Goal: Navigation & Orientation: Understand site structure

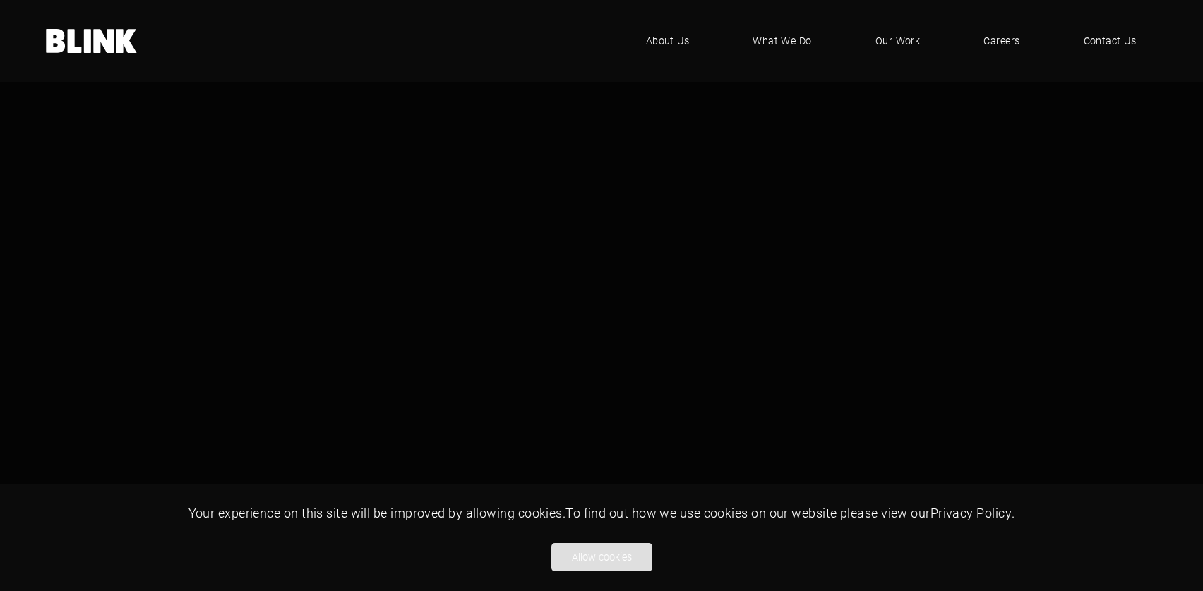
click at [606, 551] on button "Allow cookies" at bounding box center [601, 557] width 101 height 28
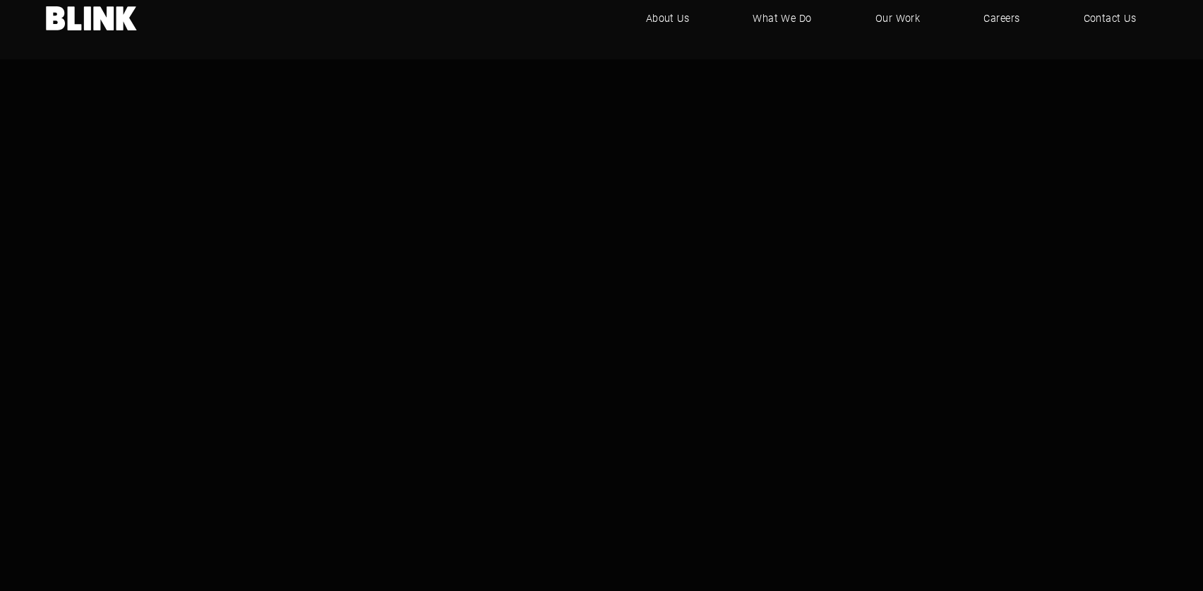
scroll to position [1, 0]
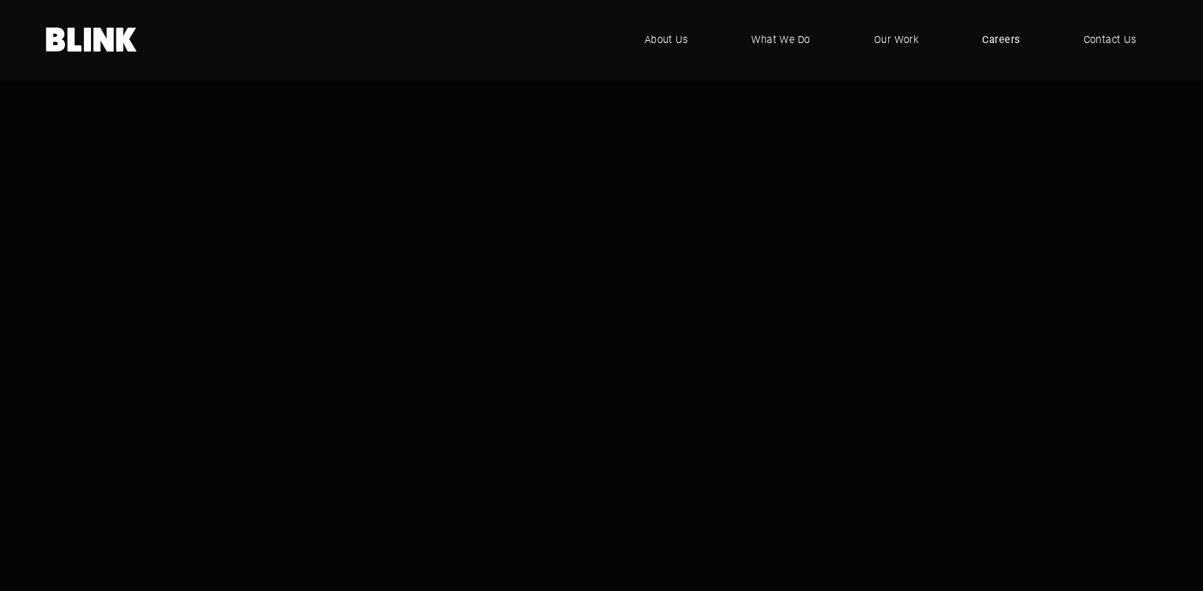
click at [1016, 35] on span "Careers" at bounding box center [1000, 40] width 37 height 16
click at [772, 38] on span "What We Do" at bounding box center [782, 40] width 60 height 16
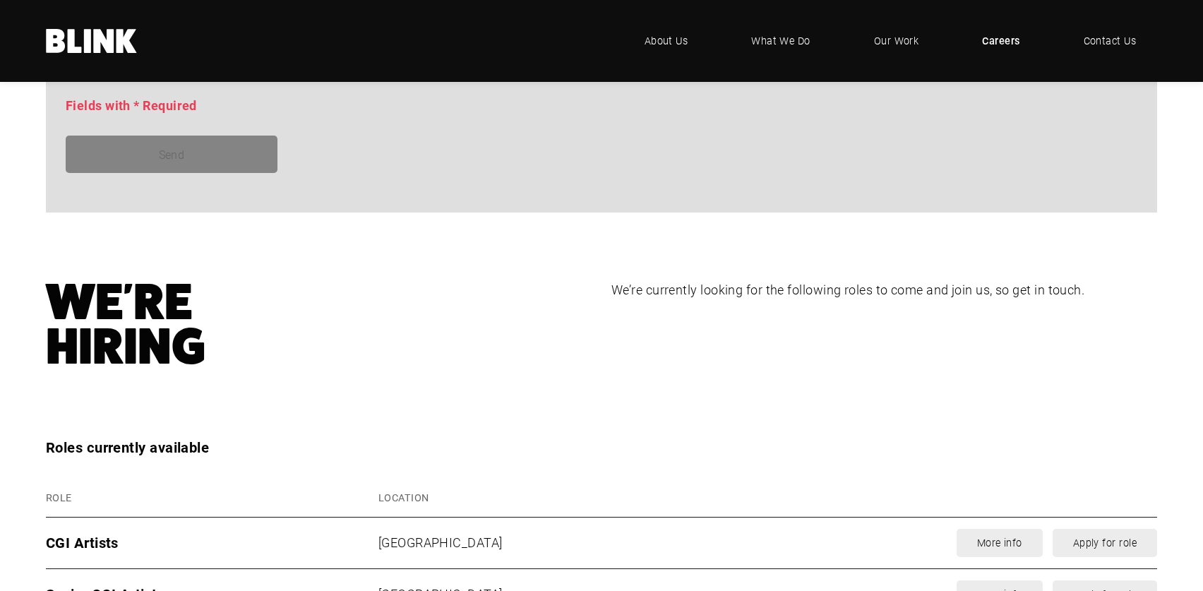
scroll to position [1523, 0]
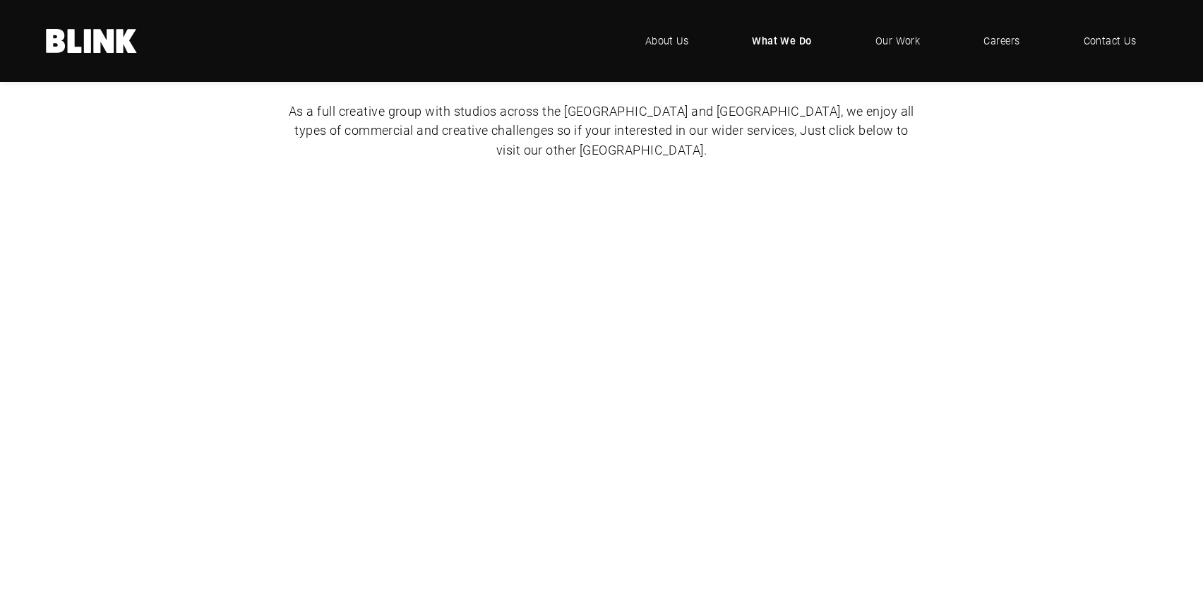
scroll to position [914, 0]
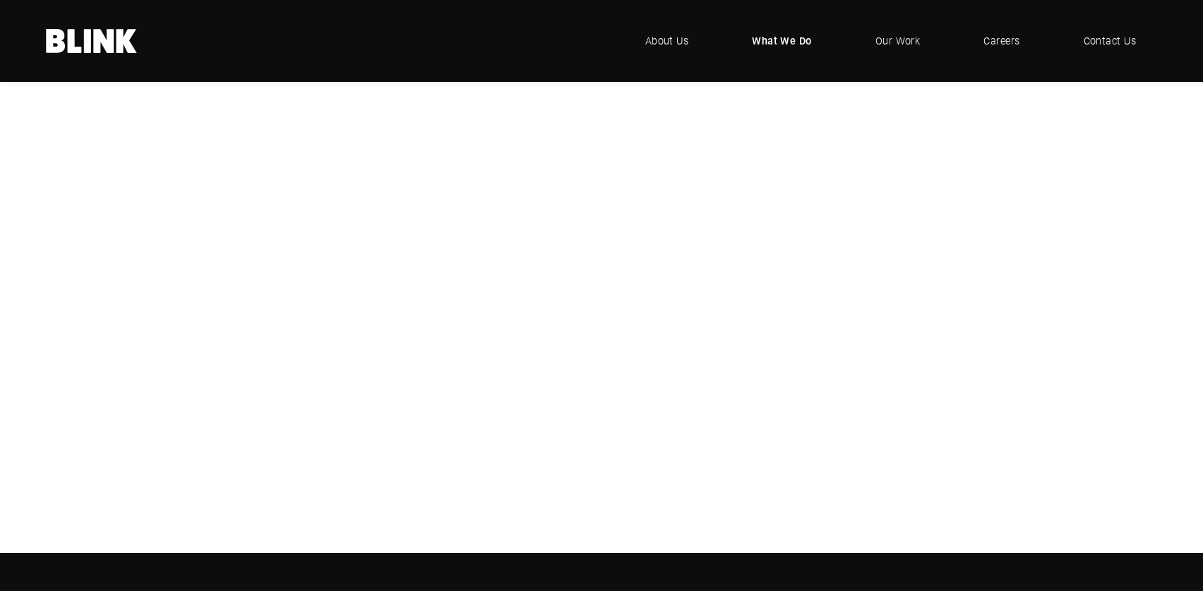
click at [0, 0] on div "Video & Animation" at bounding box center [0, 0] width 0 height 0
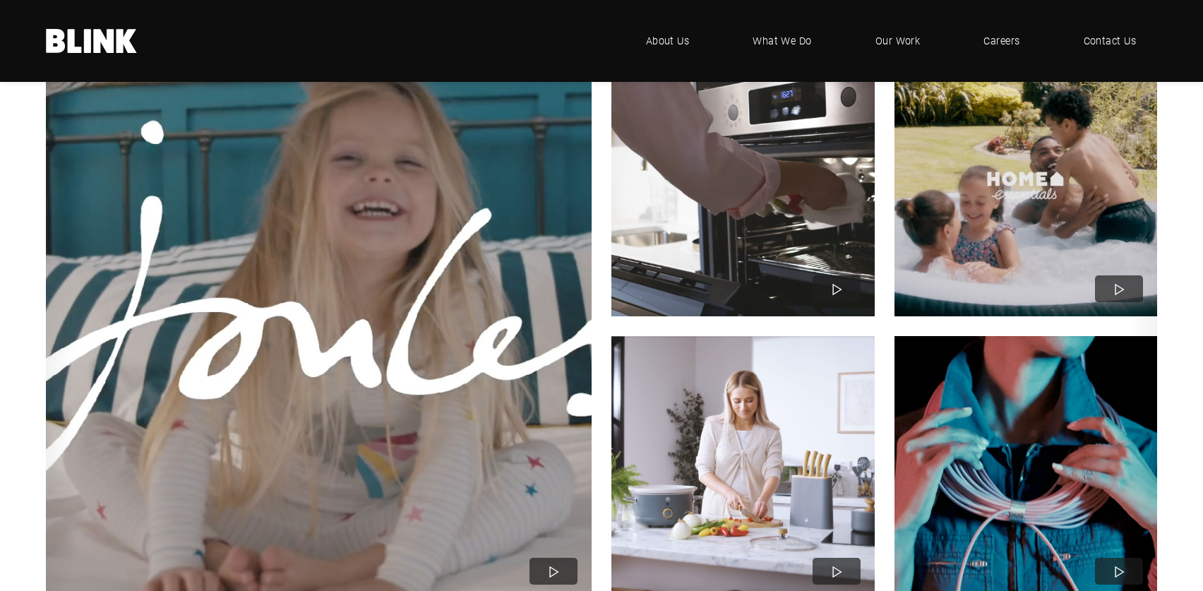
scroll to position [377, 0]
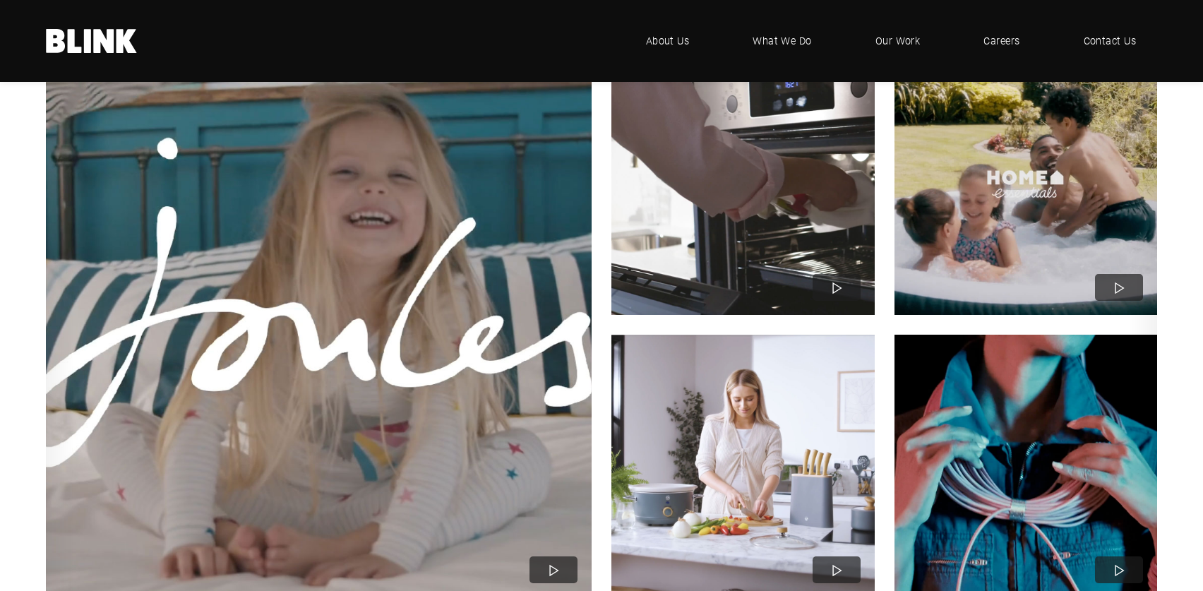
click at [702, 206] on img "1 of 3" at bounding box center [742, 182] width 289 height 289
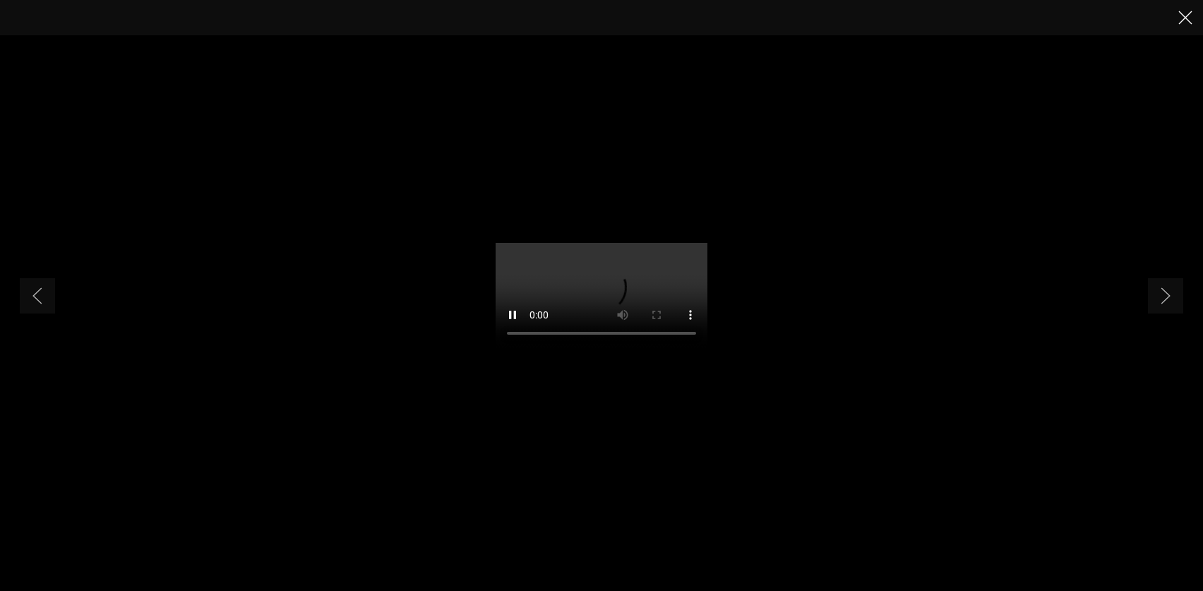
click at [1184, 20] on icon "Close" at bounding box center [1185, 18] width 14 height 14
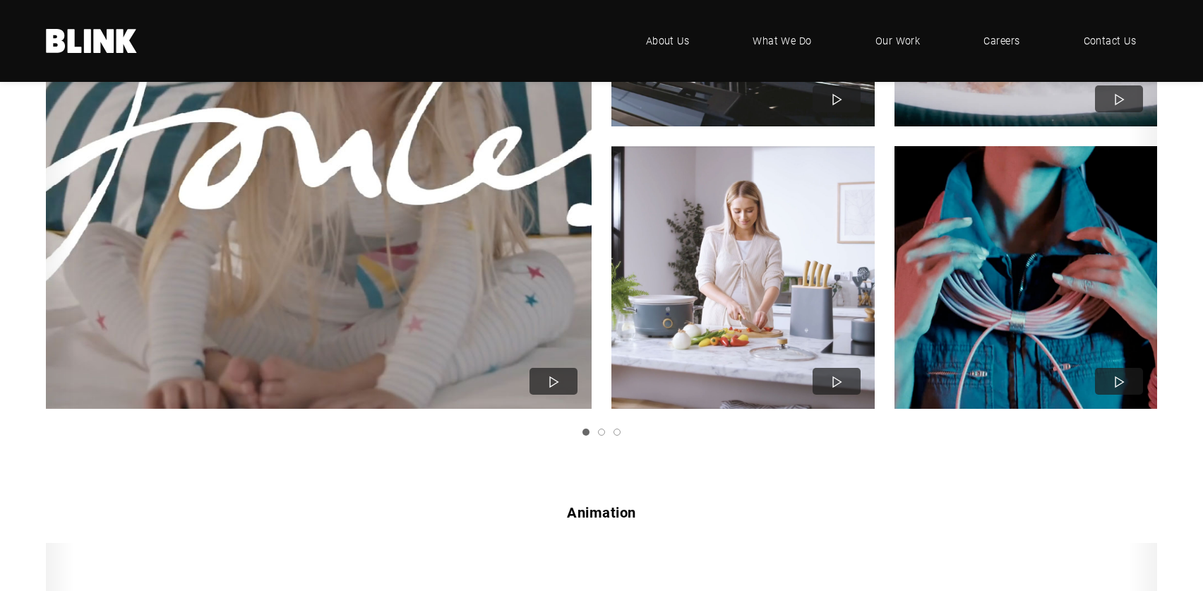
scroll to position [574, 0]
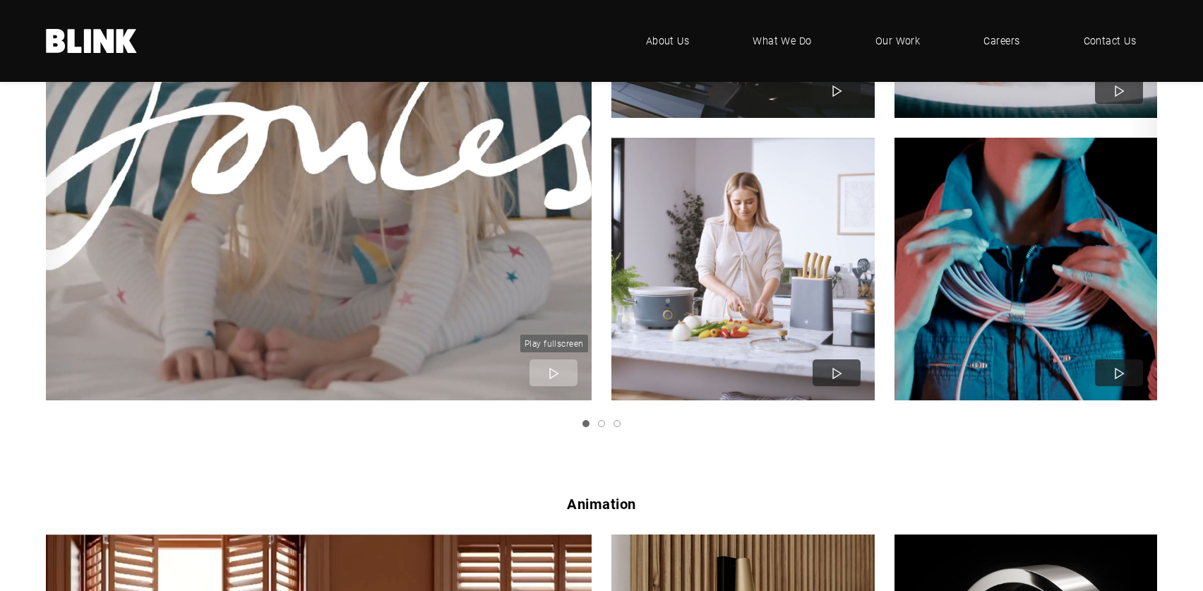
click at [550, 372] on polygon "1 of 3" at bounding box center [554, 374] width 8 height 10
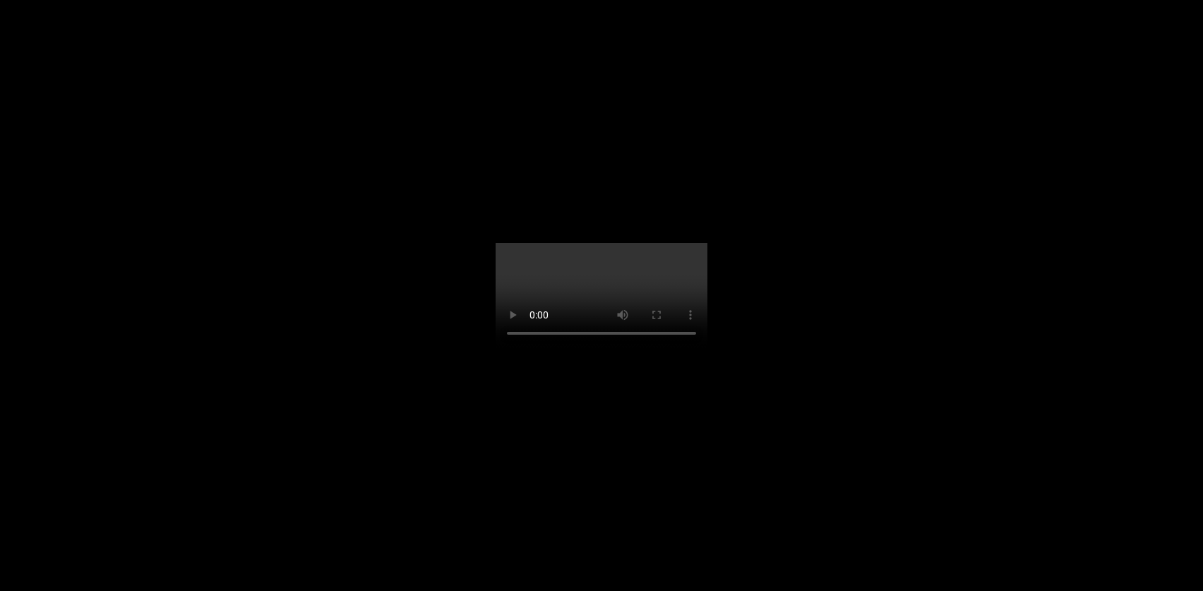
click at [1188, 19] on li "1 of 5" at bounding box center [601, 295] width 1203 height 591
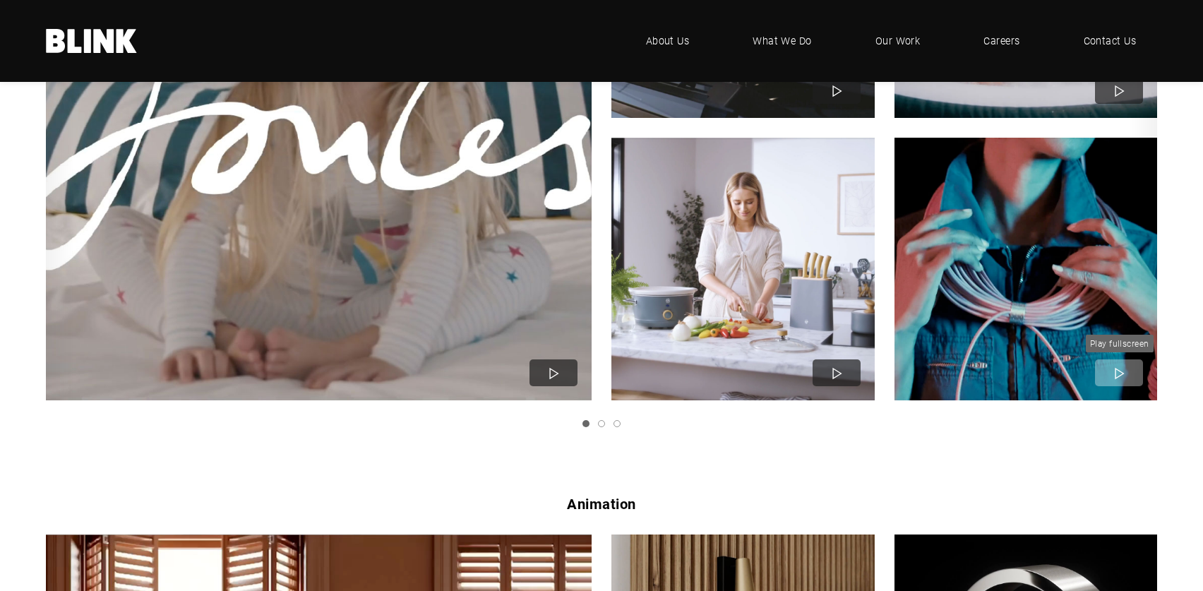
click at [1111, 366] on icon "1 of 3" at bounding box center [1119, 374] width 20 height 20
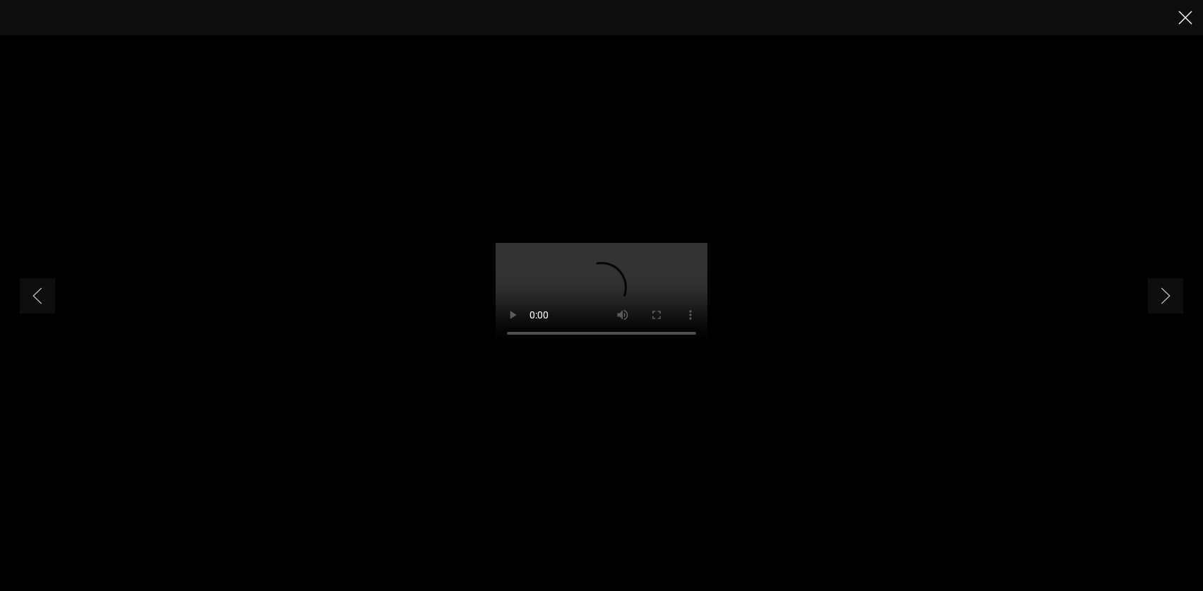
click at [1179, 23] on icon "Close" at bounding box center [1185, 18] width 14 height 14
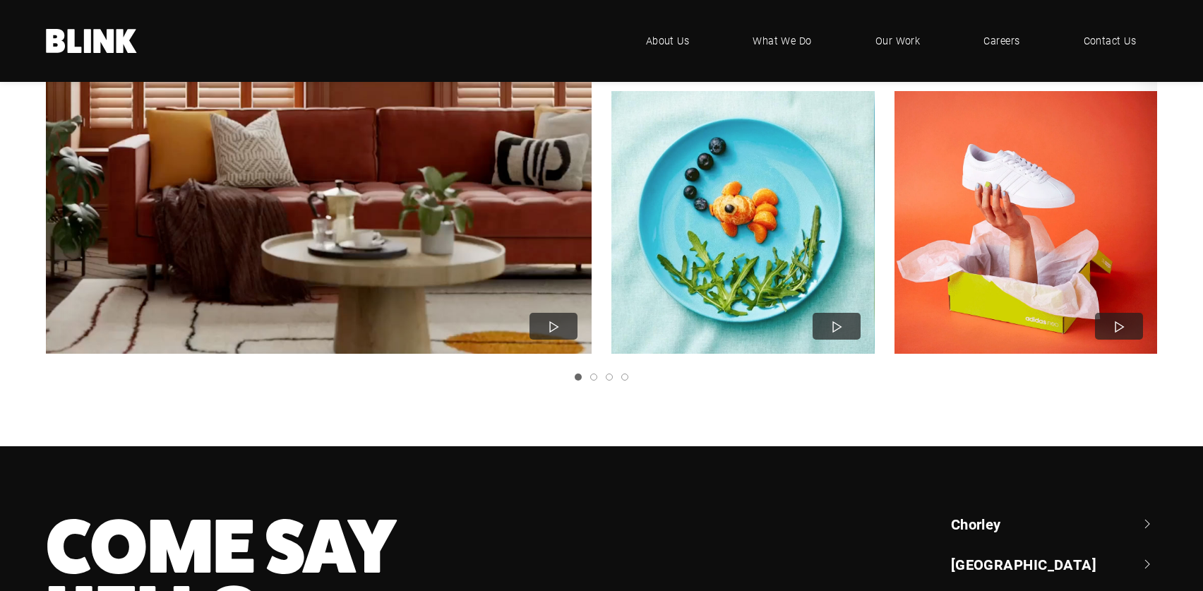
scroll to position [1250, 0]
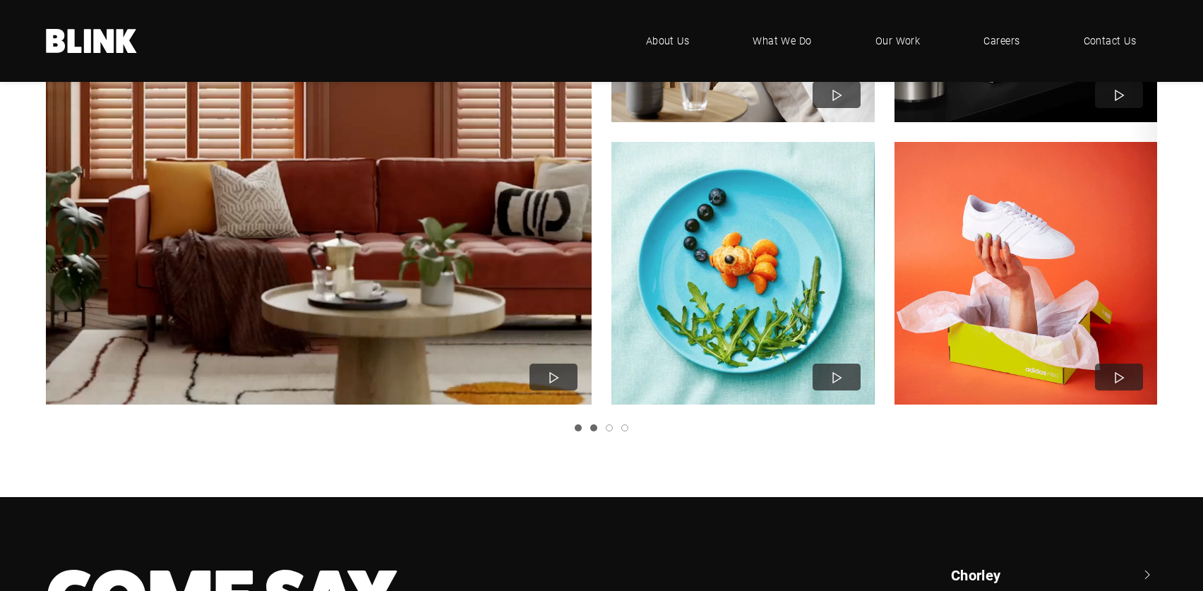
click at [597, 426] on link "Slide 2" at bounding box center [593, 427] width 7 height 7
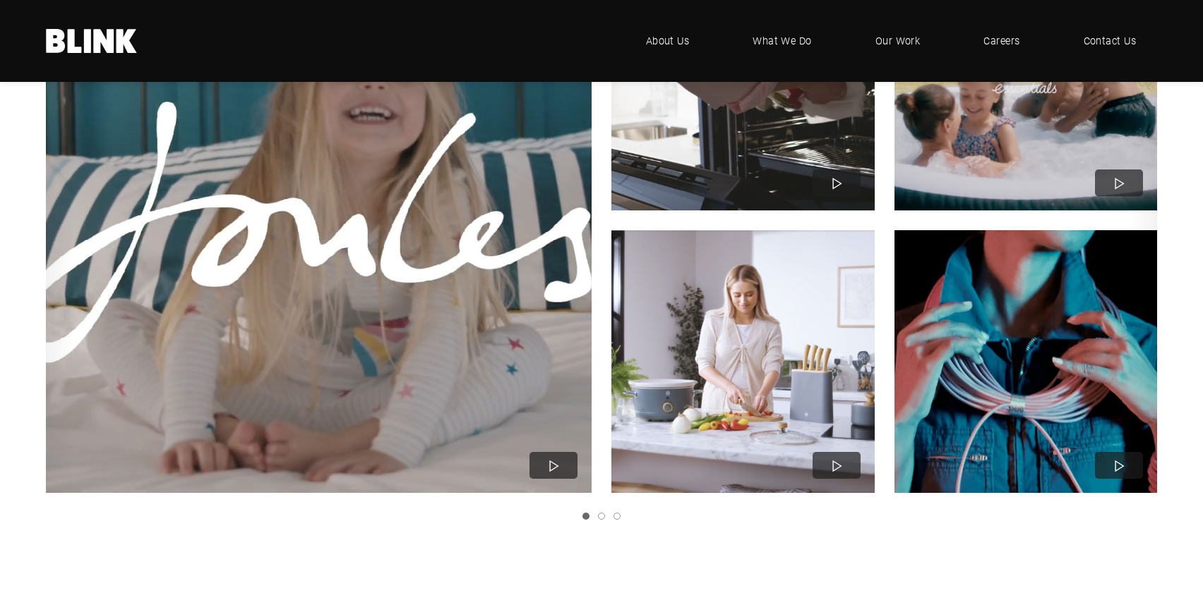
scroll to position [486, 0]
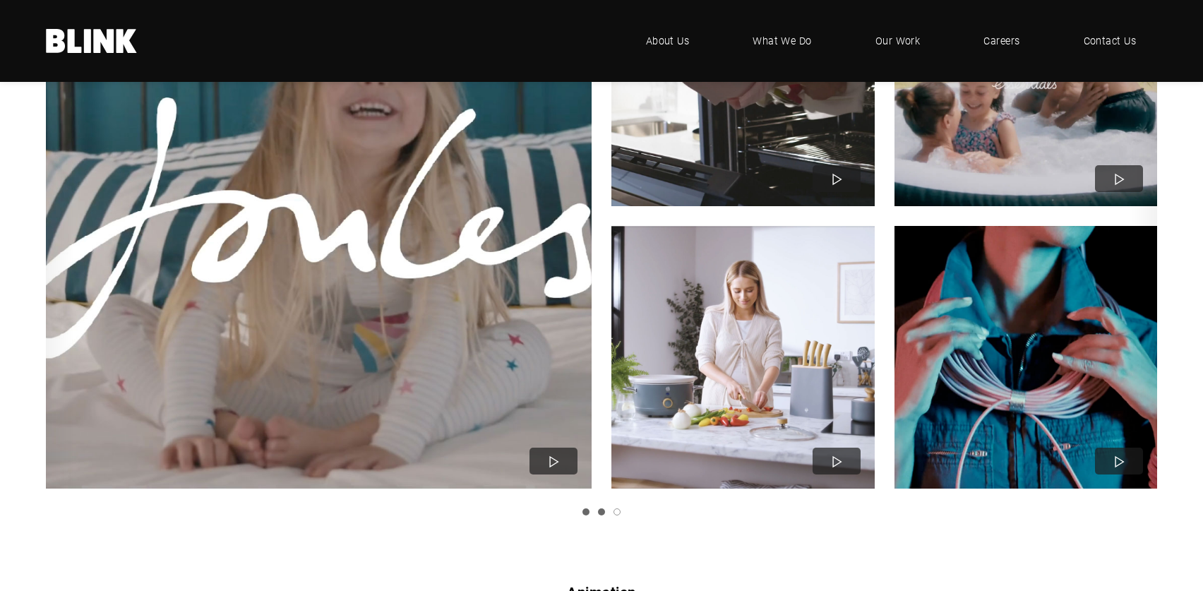
click at [602, 509] on link "Slide 2" at bounding box center [601, 511] width 7 height 7
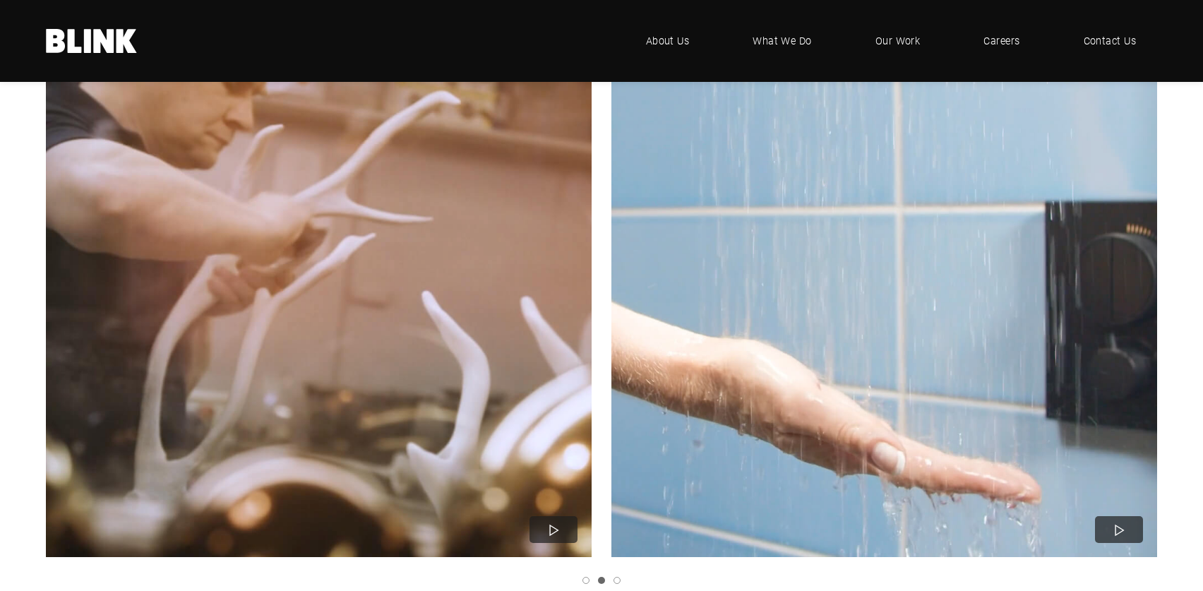
scroll to position [446, 0]
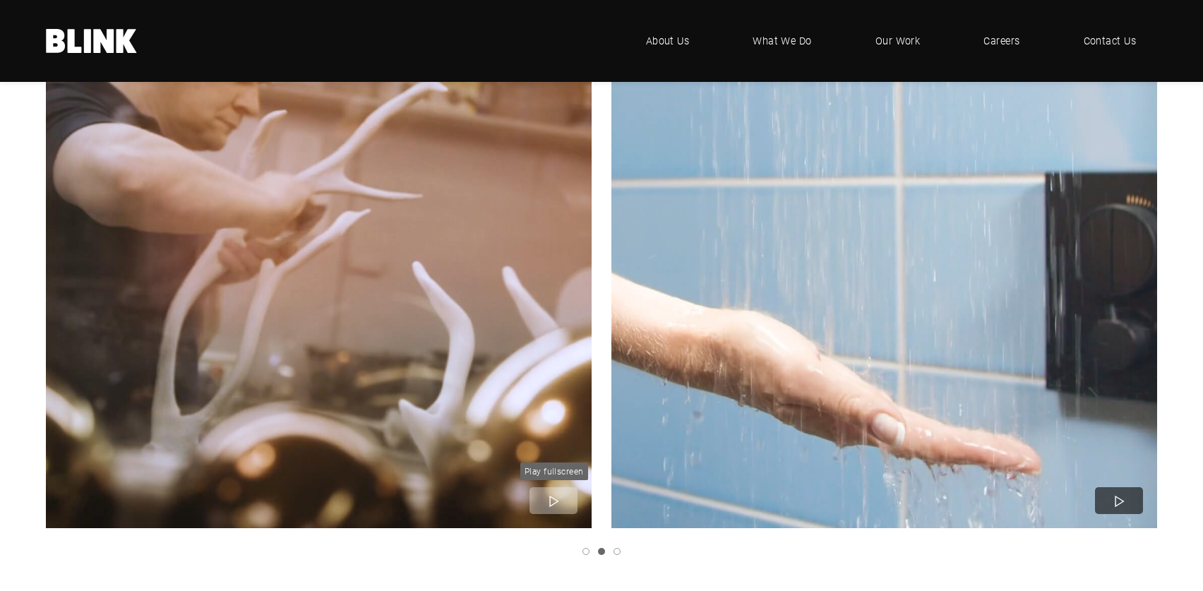
click at [553, 501] on icon "2 of 3" at bounding box center [554, 501] width 20 height 20
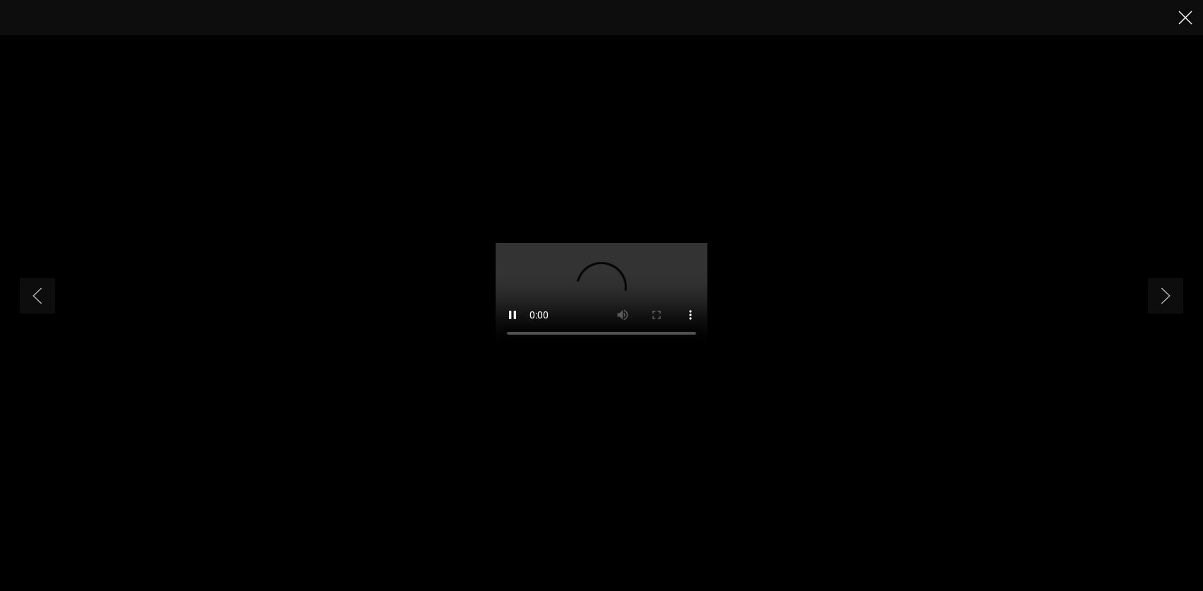
click at [1185, 20] on icon "Close" at bounding box center [1185, 18] width 14 height 14
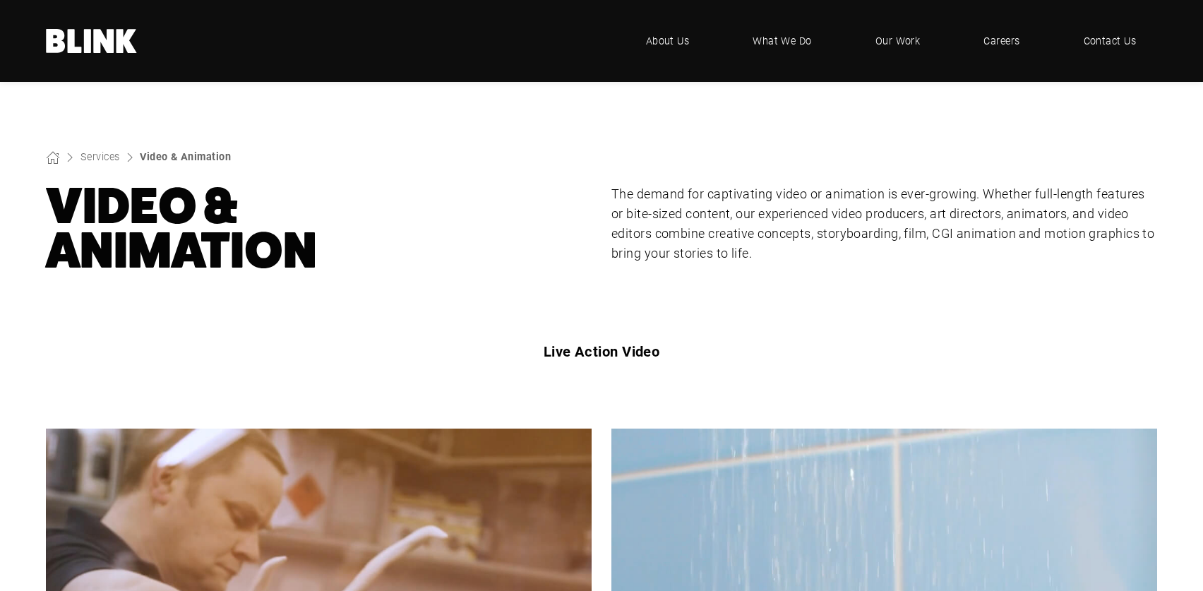
scroll to position [0, 0]
click at [895, 44] on span "Our Work" at bounding box center [897, 41] width 45 height 16
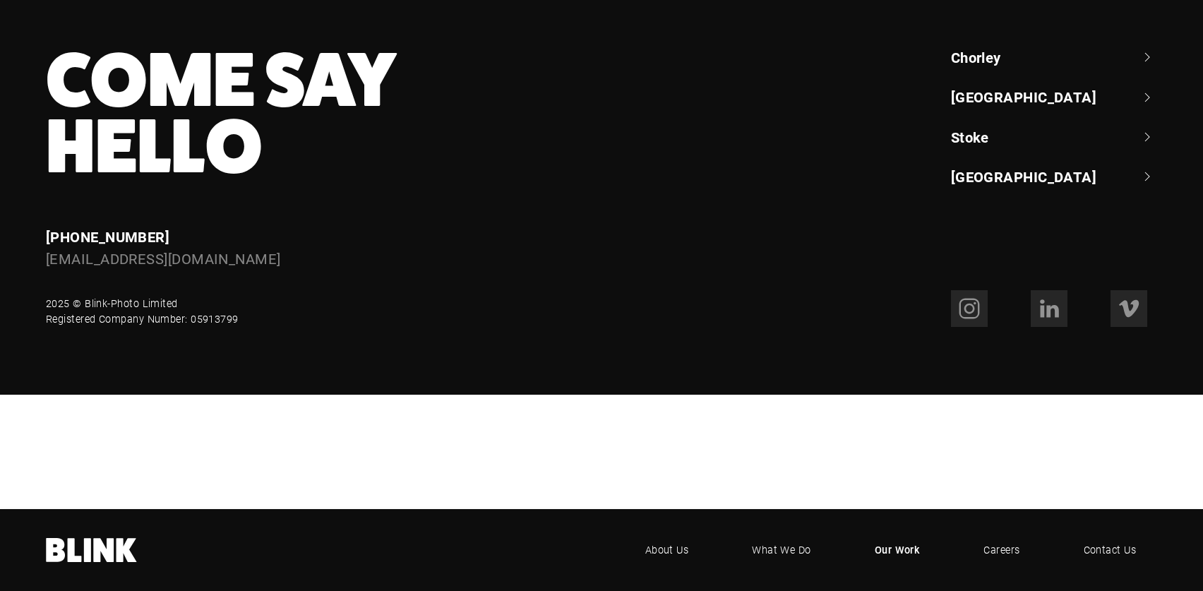
scroll to position [1367, 0]
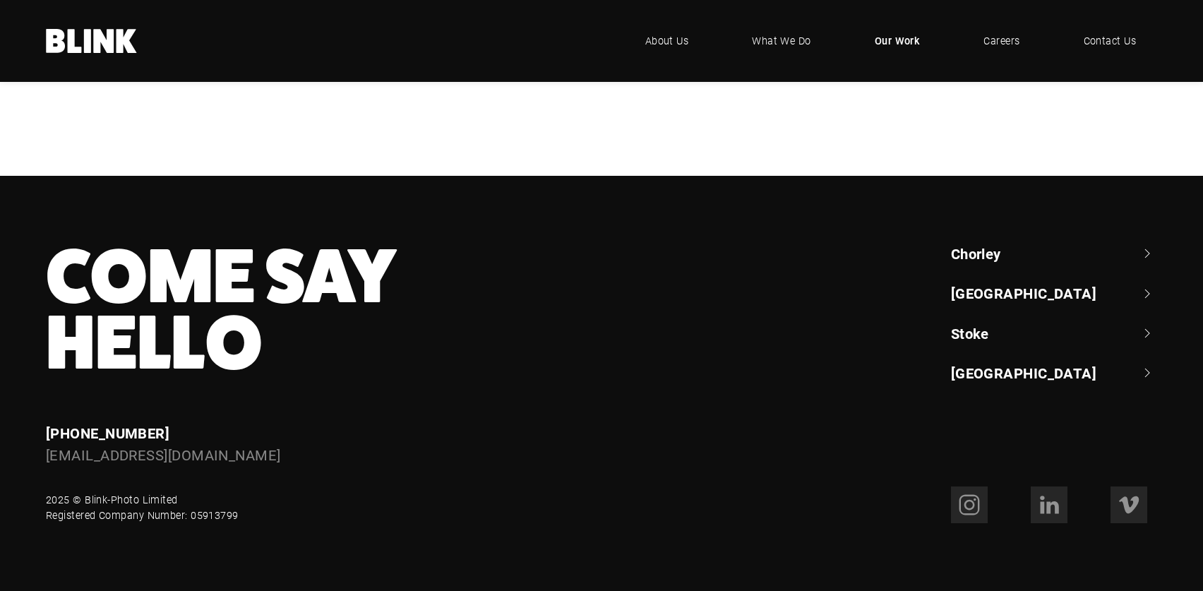
click at [976, 296] on link "[GEOGRAPHIC_DATA]" at bounding box center [1054, 293] width 206 height 20
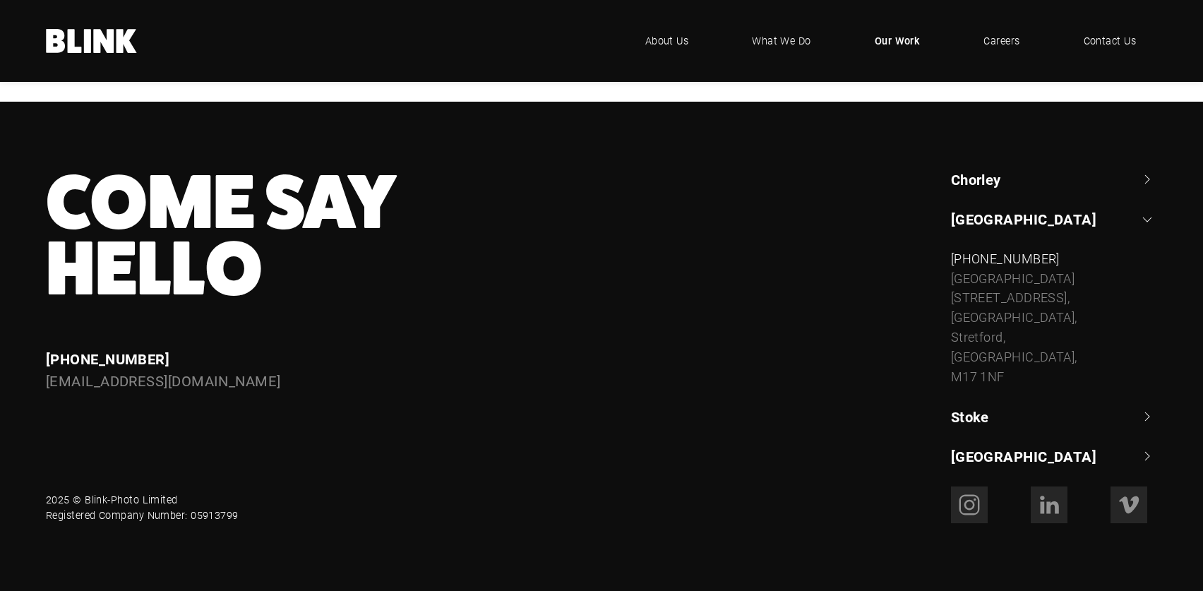
click at [977, 229] on link "[GEOGRAPHIC_DATA]" at bounding box center [1054, 219] width 206 height 20
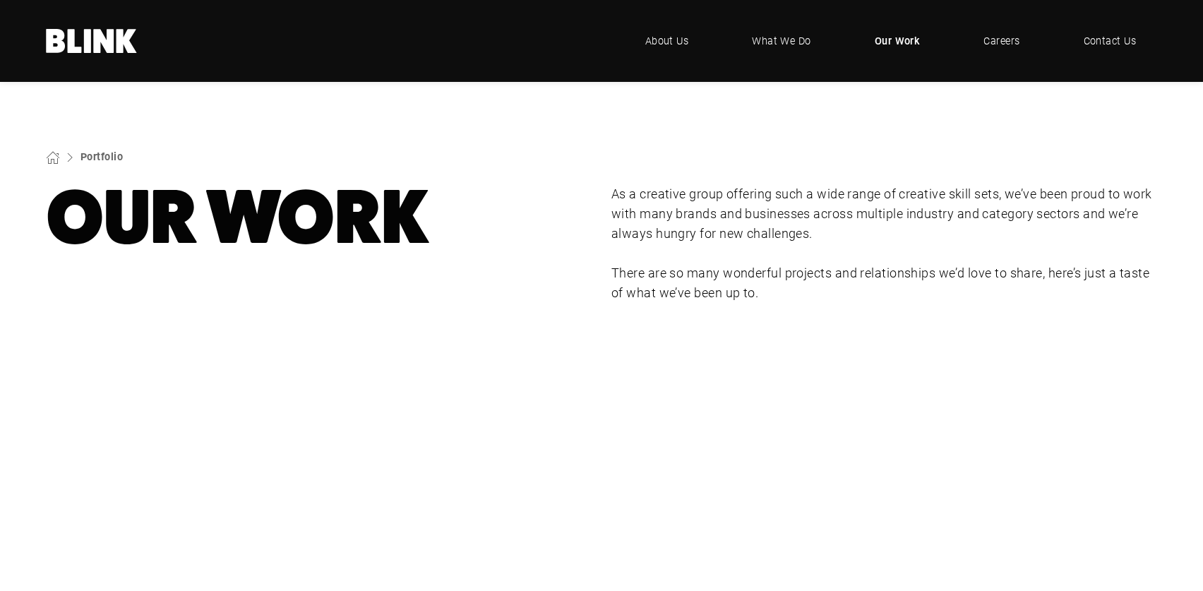
scroll to position [0, 0]
click at [666, 46] on span "About Us" at bounding box center [667, 41] width 44 height 16
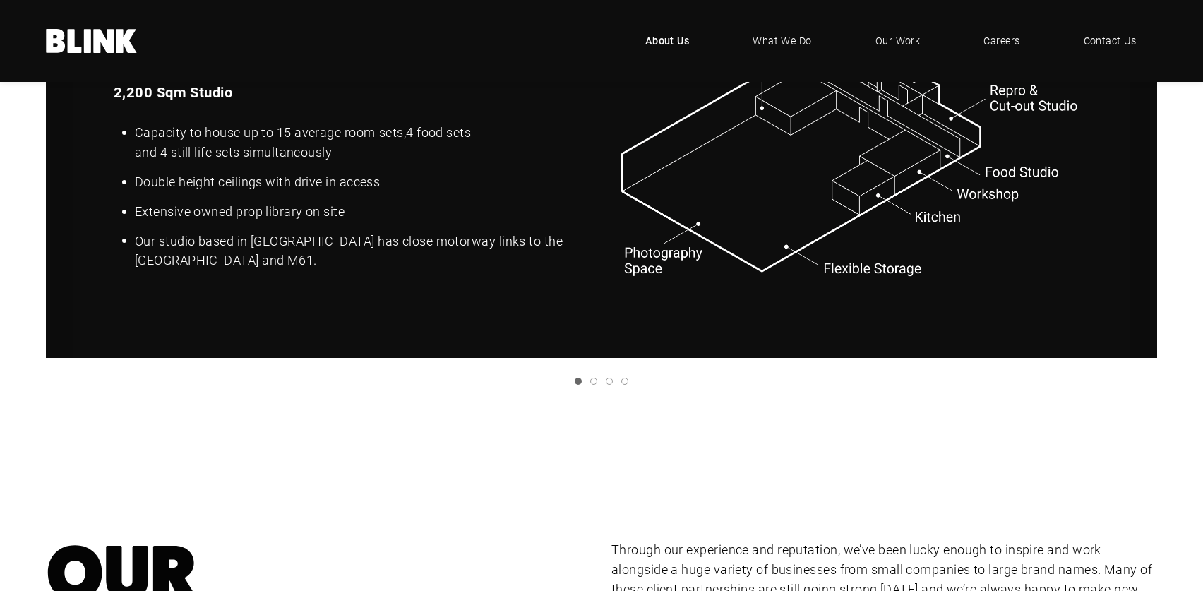
scroll to position [1978, 0]
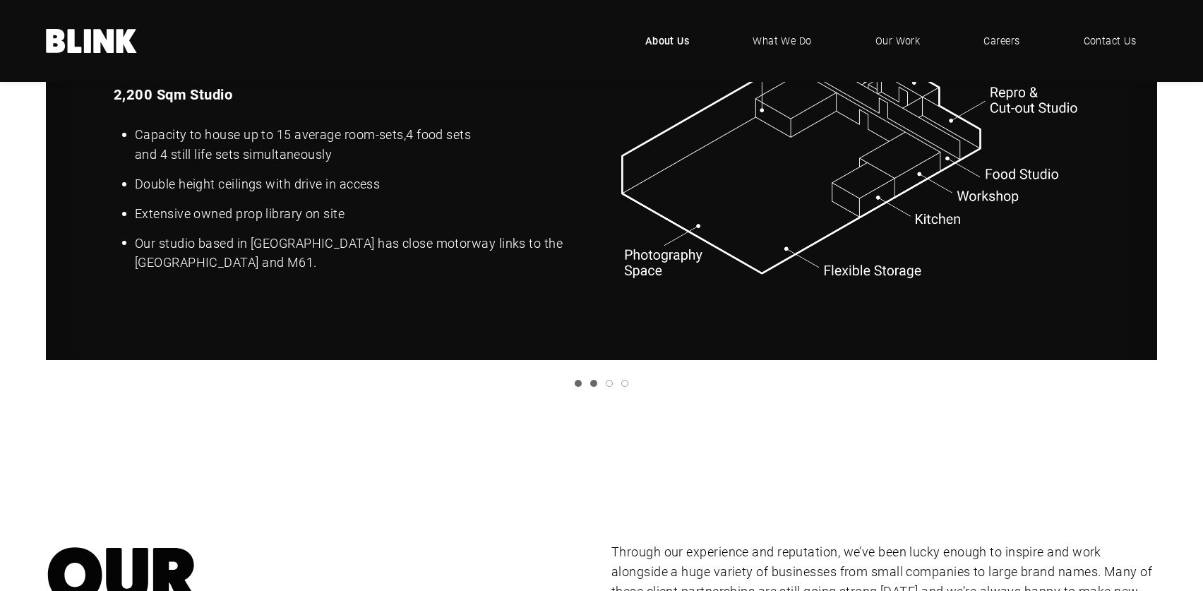
click at [592, 380] on link "Slide 2" at bounding box center [593, 383] width 7 height 7
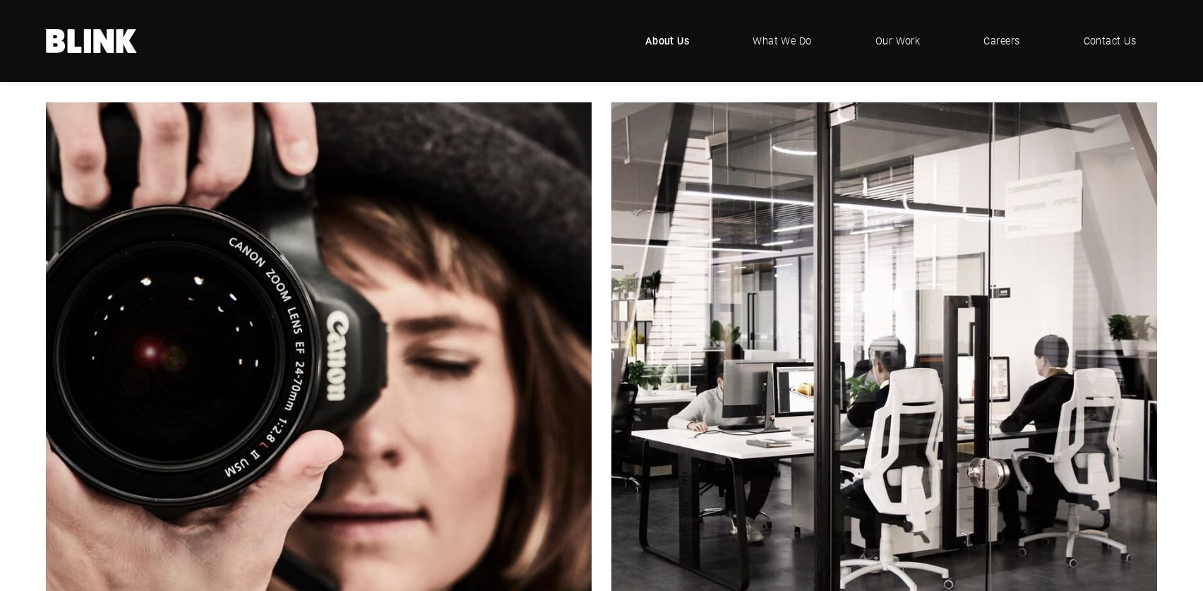
scroll to position [256, 0]
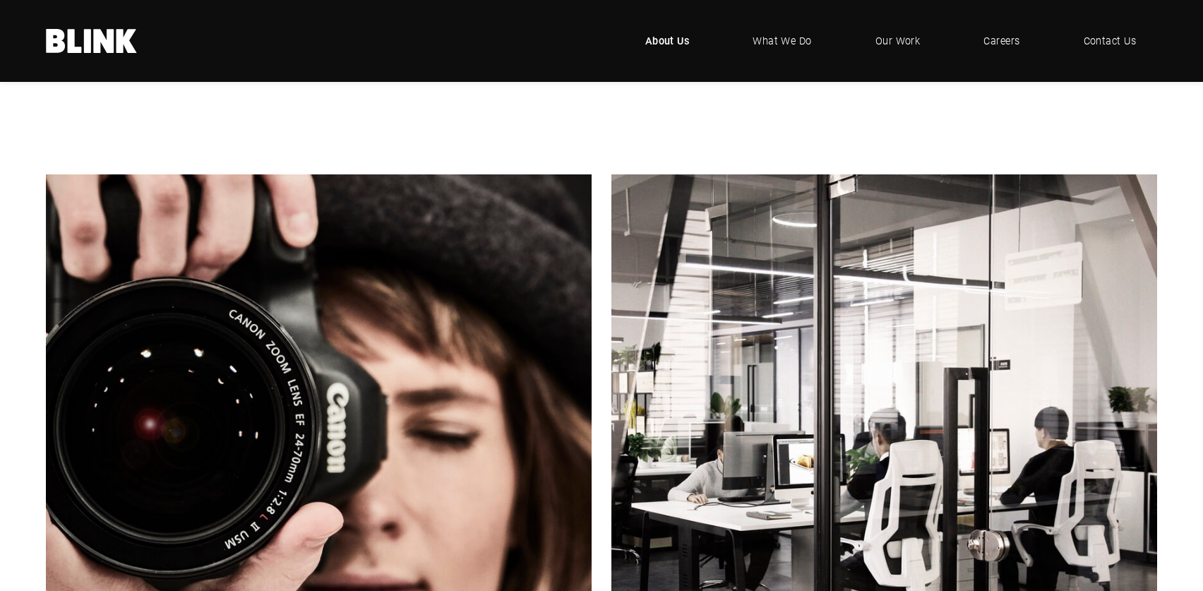
click at [101, 34] on icon at bounding box center [104, 41] width 20 height 24
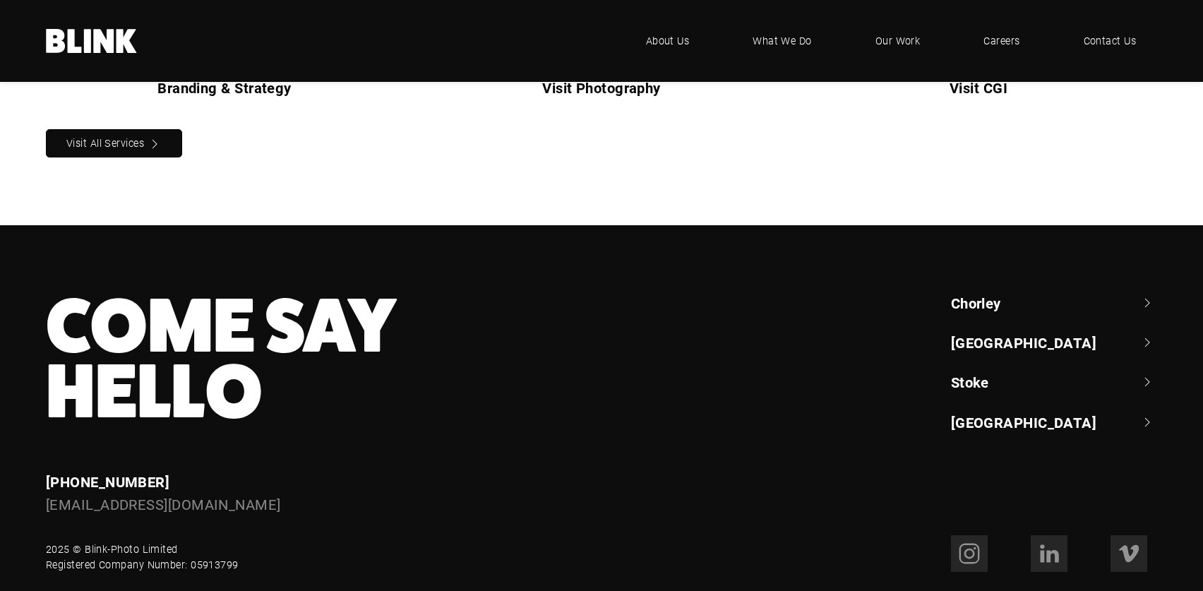
scroll to position [1532, 0]
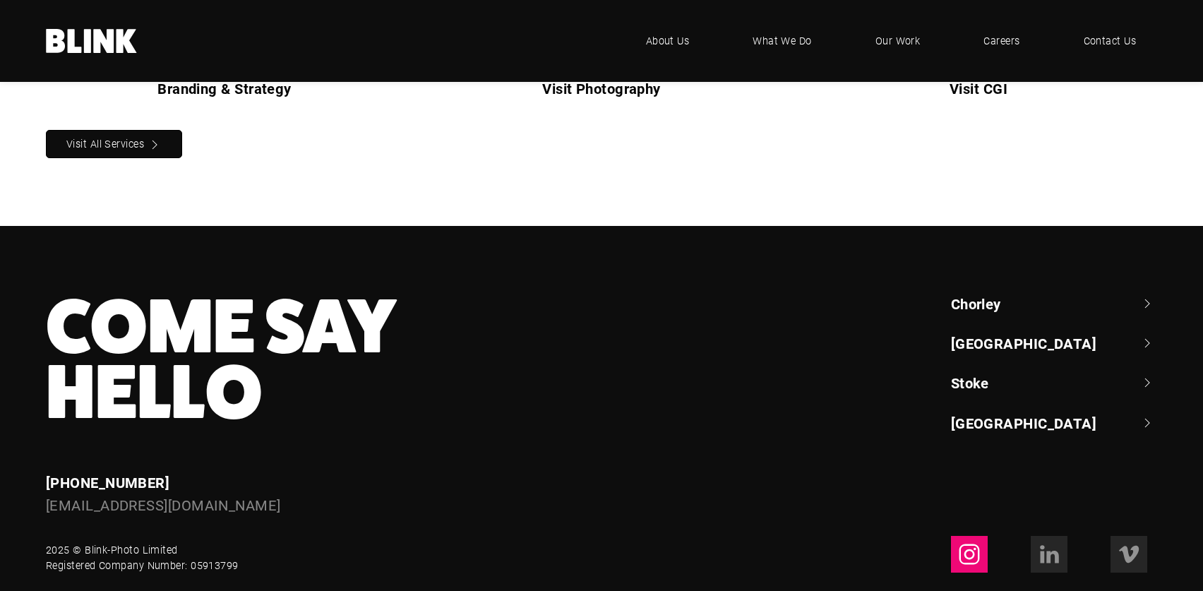
click at [960, 544] on icon at bounding box center [969, 554] width 20 height 20
click at [1137, 546] on icon at bounding box center [1129, 554] width 20 height 17
